Goal: Transaction & Acquisition: Purchase product/service

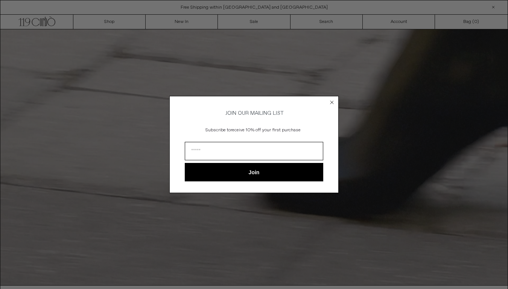
click at [332, 101] on circle "Close dialog" at bounding box center [332, 102] width 7 height 7
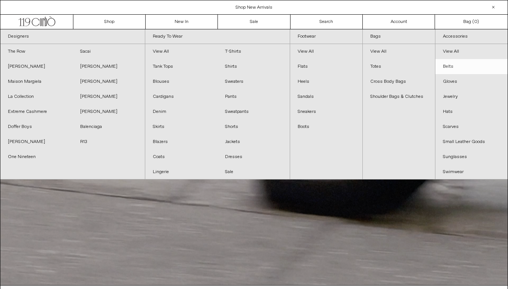
click at [448, 65] on link "Belts" at bounding box center [472, 66] width 72 height 15
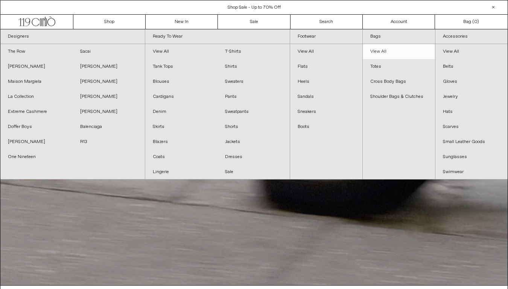
click at [382, 53] on link "View All" at bounding box center [399, 51] width 72 height 15
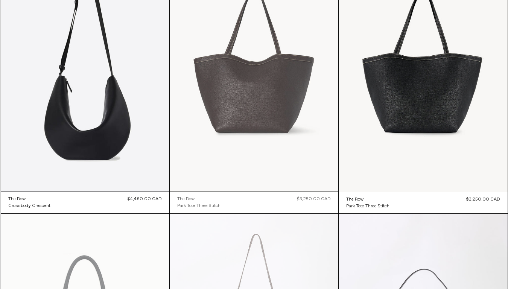
click at [257, 88] on at bounding box center [254, 65] width 169 height 253
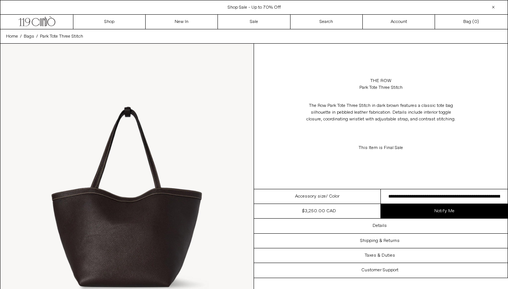
click at [155, 214] on img at bounding box center [126, 202] width 253 height 317
